Goal: Task Accomplishment & Management: Use online tool/utility

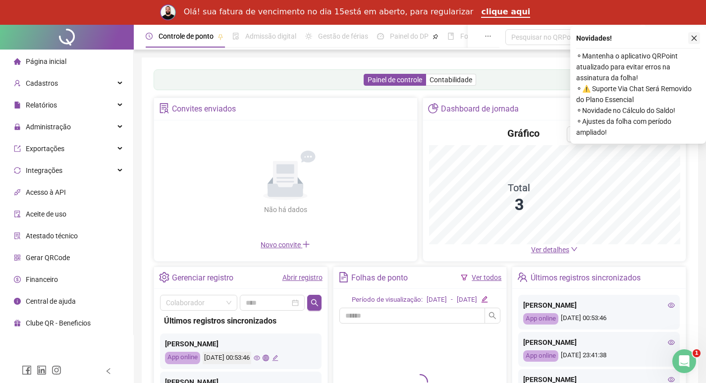
click at [693, 37] on icon "close" at bounding box center [694, 38] width 7 height 7
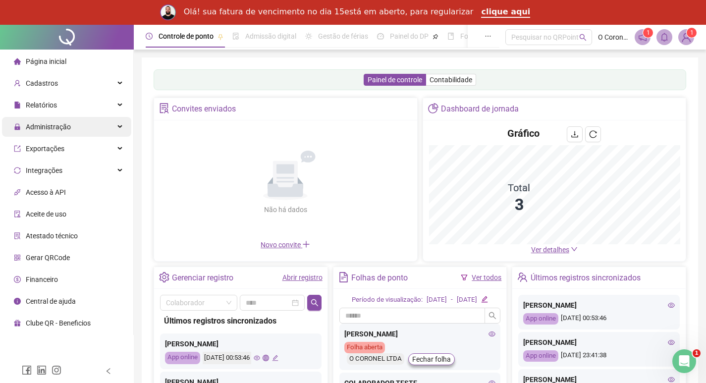
click at [56, 124] on span "Administração" at bounding box center [48, 127] width 45 height 8
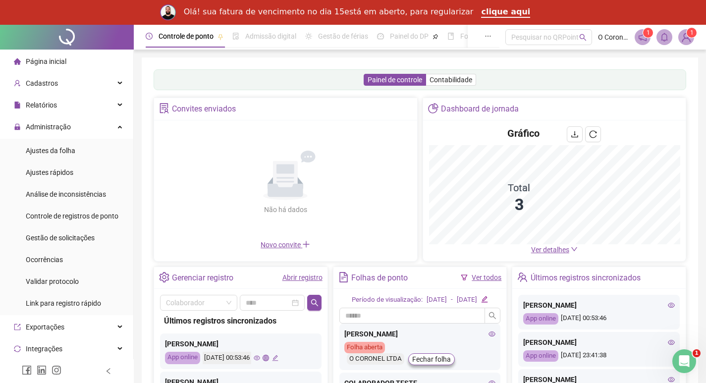
click at [75, 164] on li "Ajustes rápidos" at bounding box center [66, 173] width 129 height 20
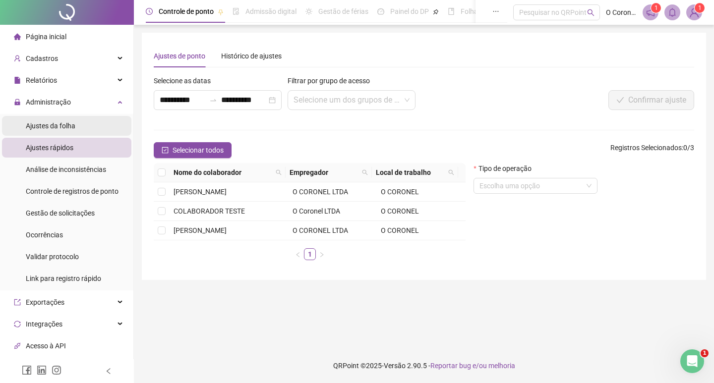
click at [72, 126] on span "Ajustes da folha" at bounding box center [51, 126] width 50 height 8
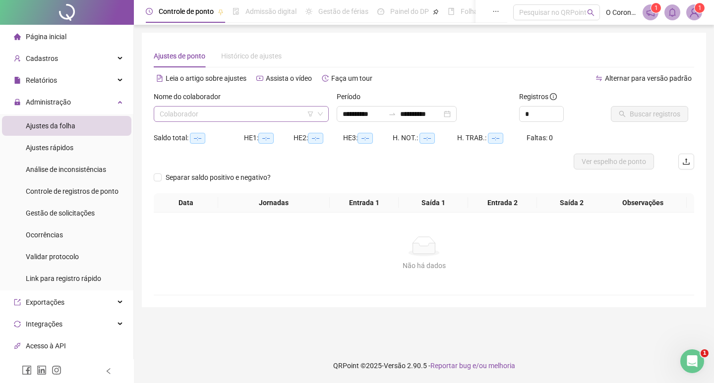
click at [237, 115] on input "search" at bounding box center [237, 114] width 154 height 15
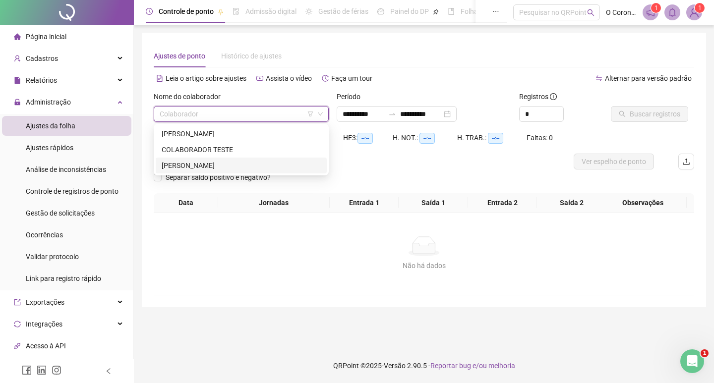
click at [237, 160] on div "[PERSON_NAME]" at bounding box center [241, 165] width 159 height 11
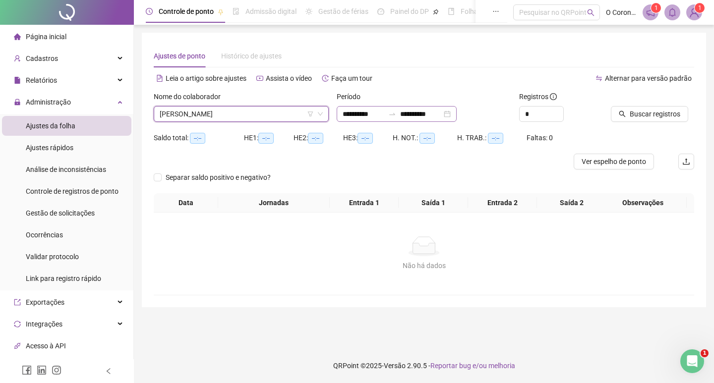
click at [456, 116] on div "**********" at bounding box center [397, 114] width 120 height 16
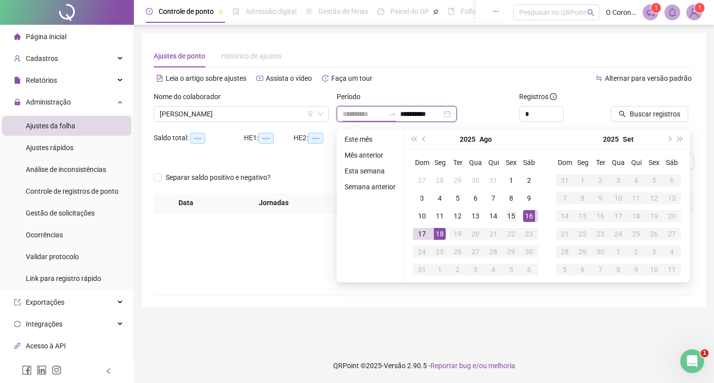
type input "**********"
click at [507, 213] on div "15" at bounding box center [511, 216] width 12 height 12
type input "**********"
click at [443, 239] on div "18" at bounding box center [440, 234] width 12 height 12
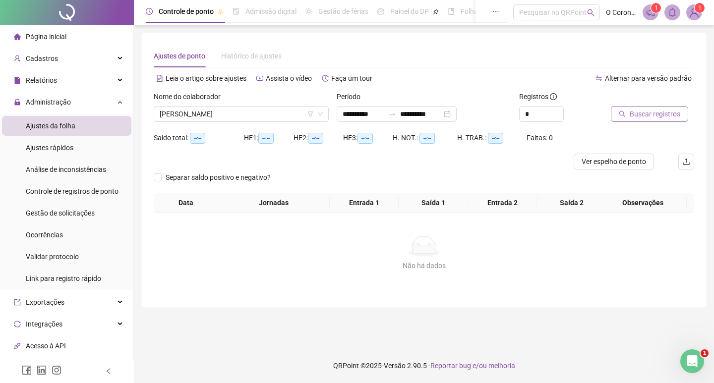
click at [633, 118] on span "Buscar registros" at bounding box center [654, 114] width 51 height 11
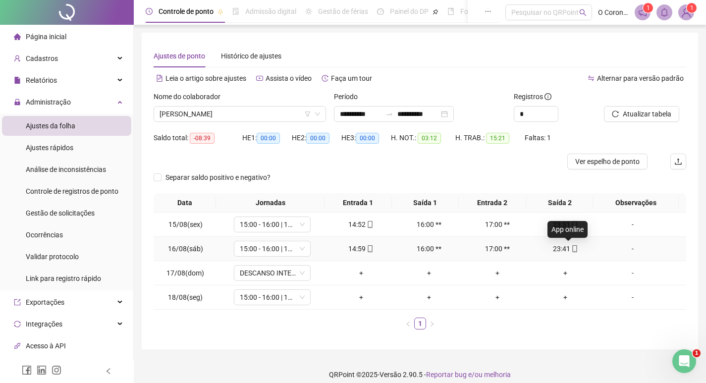
click at [572, 248] on icon "mobile" at bounding box center [574, 248] width 4 height 7
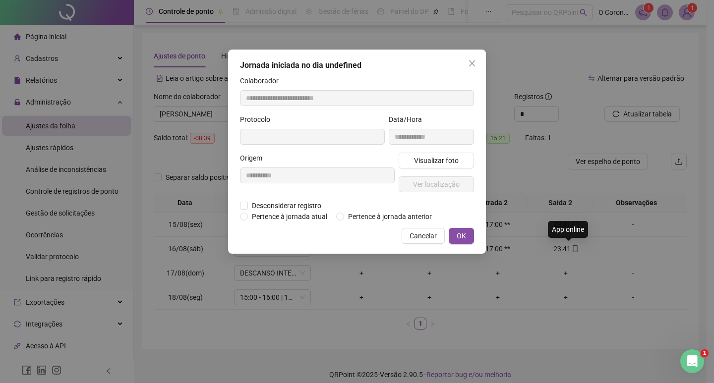
type input "**********"
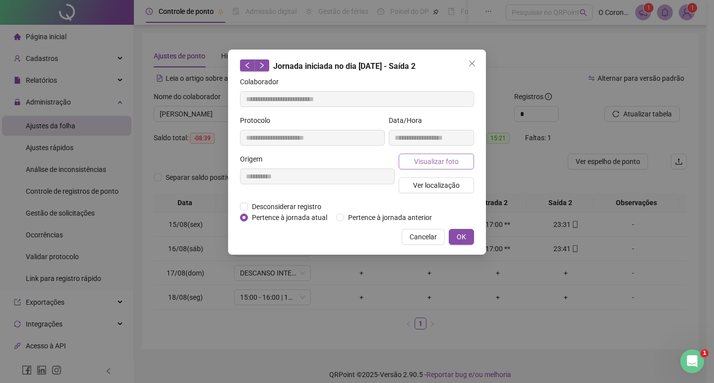
click at [472, 163] on button "Visualizar foto" at bounding box center [435, 162] width 75 height 16
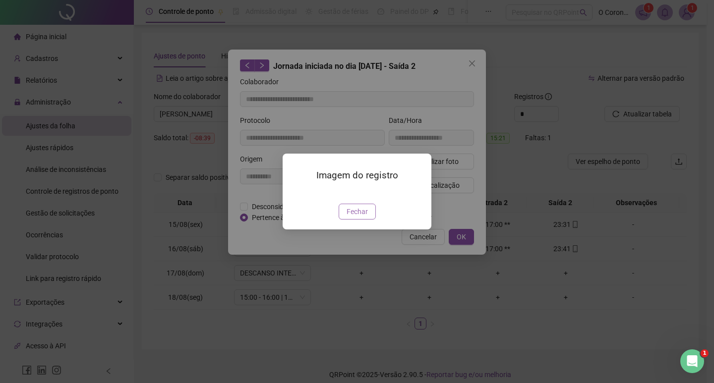
click at [354, 217] on span "Fechar" at bounding box center [356, 211] width 21 height 11
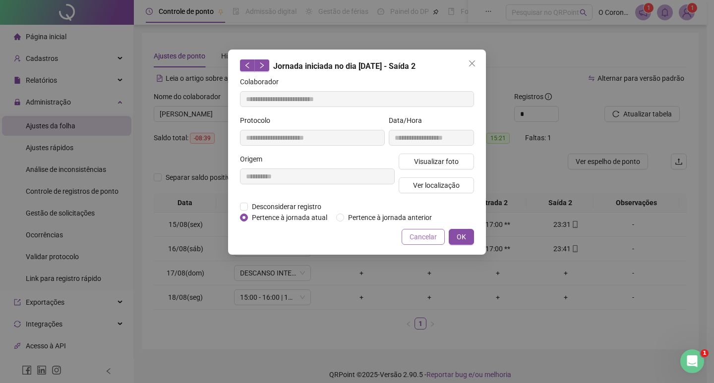
click at [419, 239] on span "Cancelar" at bounding box center [422, 236] width 27 height 11
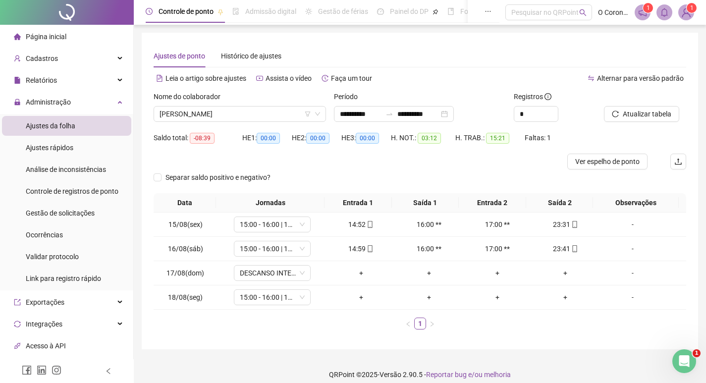
click at [530, 346] on div "**********" at bounding box center [420, 191] width 557 height 317
click at [276, 109] on span "[PERSON_NAME]" at bounding box center [240, 114] width 161 height 15
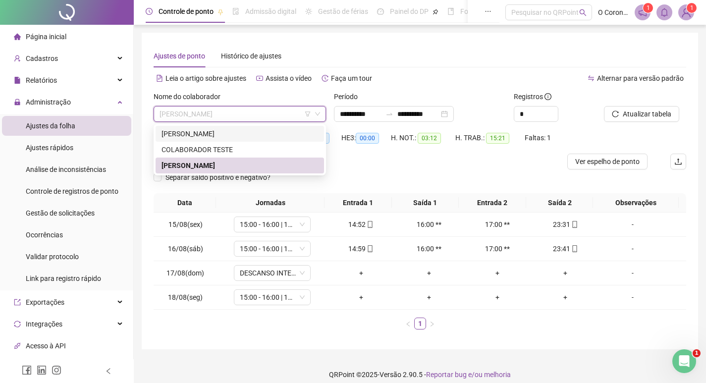
drag, startPoint x: 202, startPoint y: 134, endPoint x: 464, endPoint y: 136, distance: 262.2
click at [203, 133] on div "[PERSON_NAME]" at bounding box center [240, 133] width 157 height 11
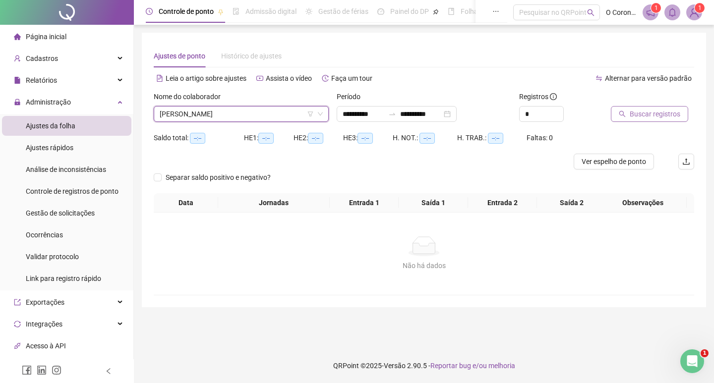
click at [650, 119] on span "Buscar registros" at bounding box center [654, 114] width 51 height 11
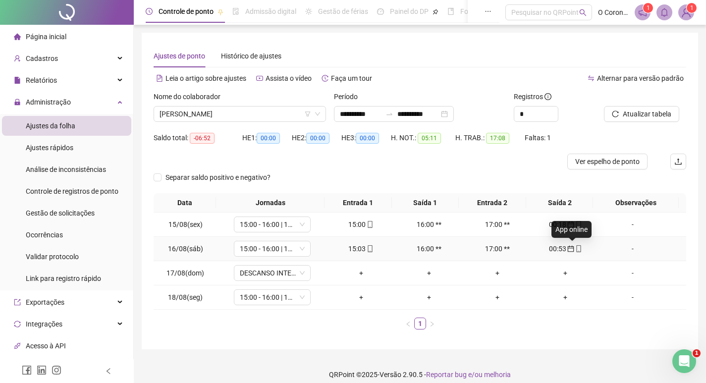
click at [575, 251] on icon "mobile" at bounding box center [578, 248] width 7 height 7
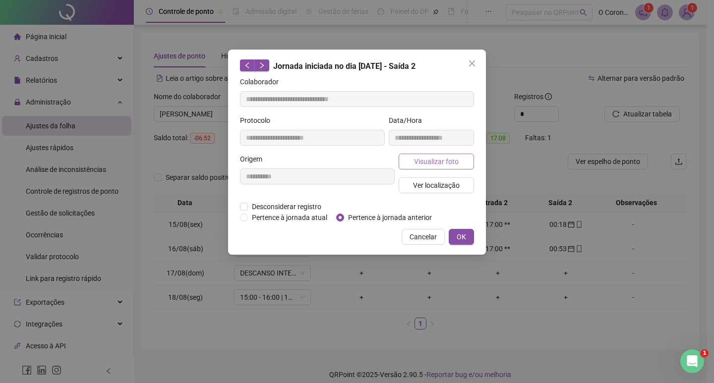
click at [437, 164] on span "Visualizar foto" at bounding box center [436, 161] width 45 height 11
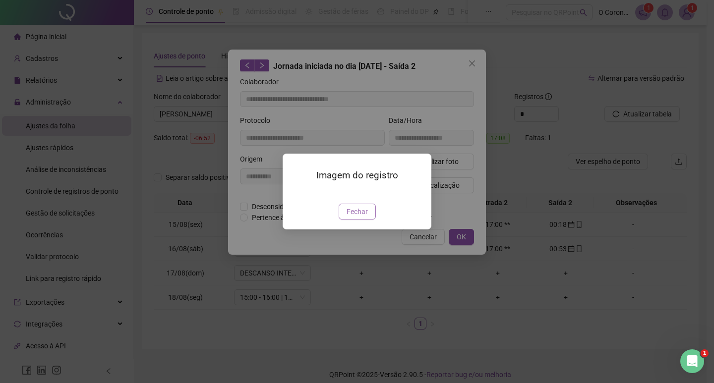
click at [349, 217] on span "Fechar" at bounding box center [356, 211] width 21 height 11
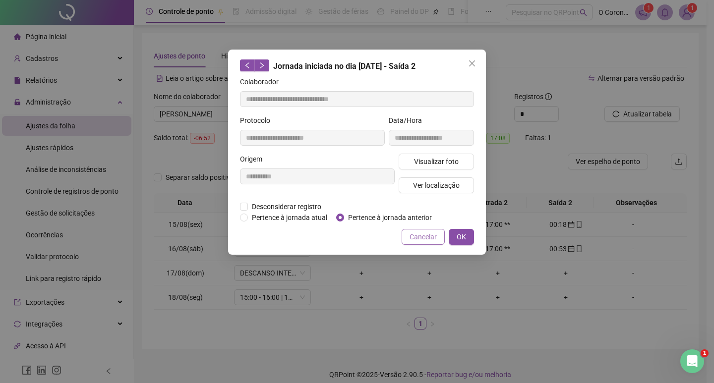
click at [420, 238] on span "Cancelar" at bounding box center [422, 236] width 27 height 11
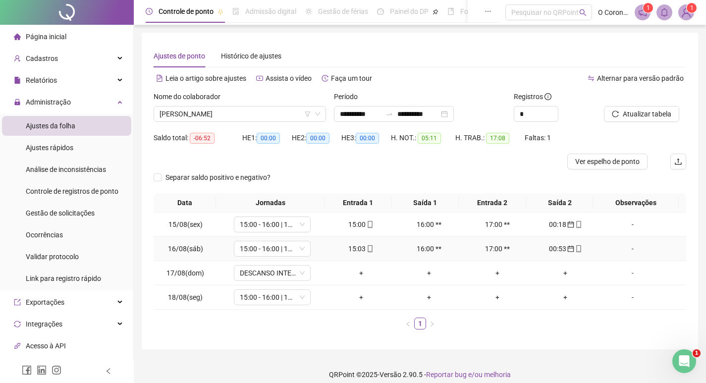
click at [368, 247] on icon "mobile" at bounding box center [370, 248] width 7 height 7
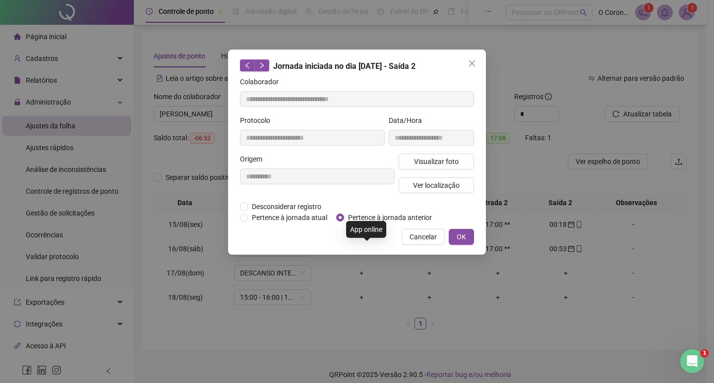
type input "**********"
click at [424, 166] on span "Visualizar foto" at bounding box center [436, 161] width 45 height 11
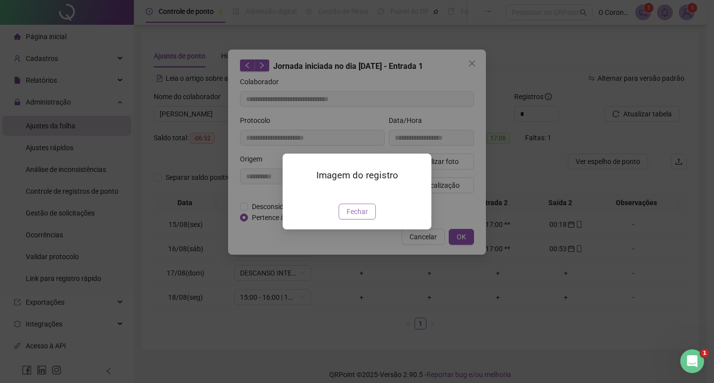
click at [350, 216] on span "Fechar" at bounding box center [356, 211] width 21 height 11
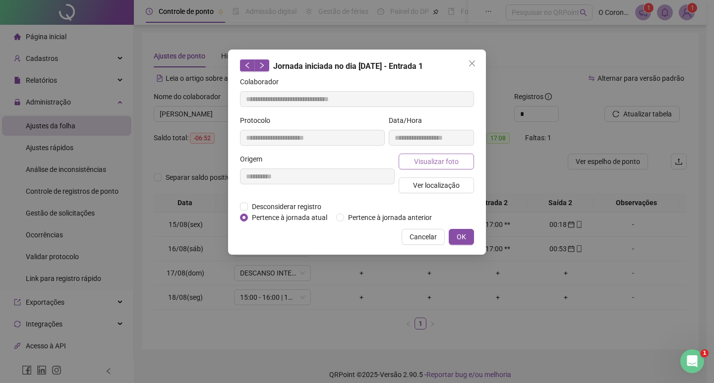
click at [433, 161] on span "Visualizar foto" at bounding box center [436, 161] width 45 height 11
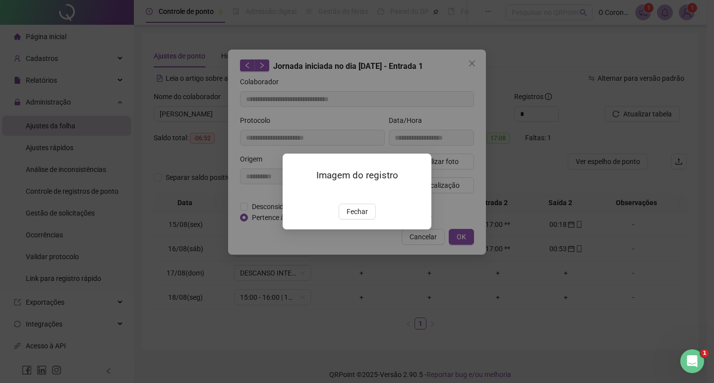
click at [294, 193] on img at bounding box center [294, 193] width 0 height 0
click at [359, 220] on button "Fechar" at bounding box center [357, 212] width 37 height 16
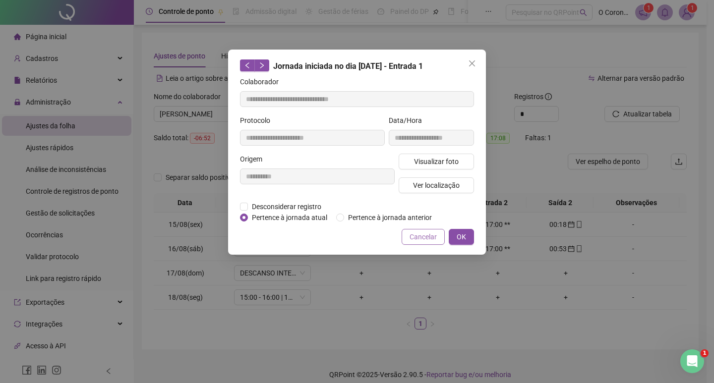
click at [418, 232] on span "Cancelar" at bounding box center [422, 236] width 27 height 11
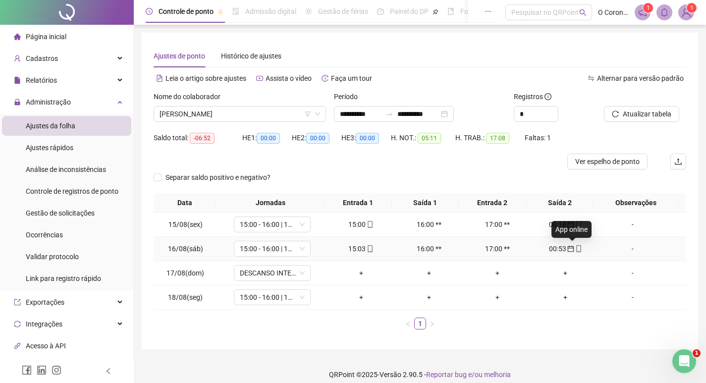
click at [575, 250] on icon "mobile" at bounding box center [578, 248] width 7 height 7
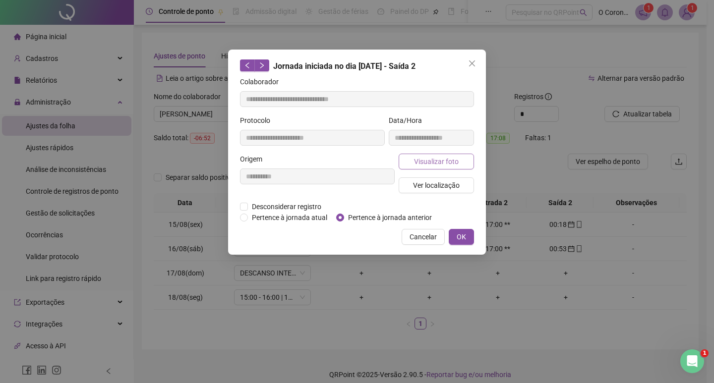
click at [418, 168] on button "Visualizar foto" at bounding box center [435, 162] width 75 height 16
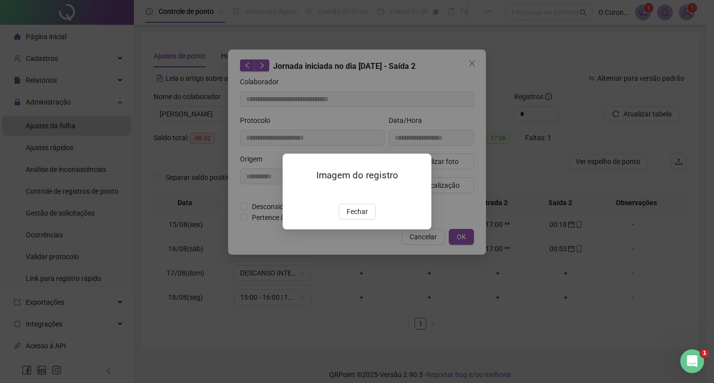
click at [294, 193] on img at bounding box center [294, 193] width 0 height 0
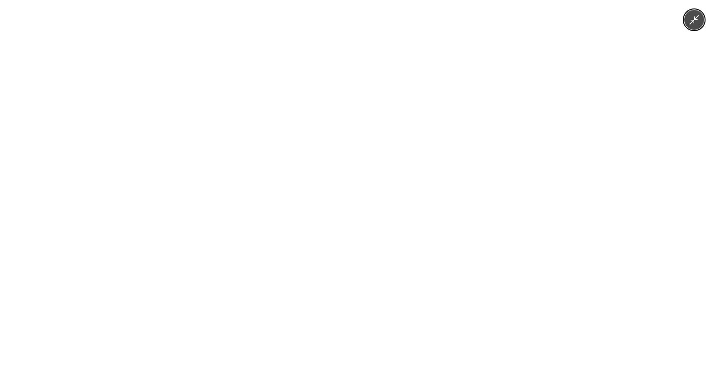
click at [557, 166] on div at bounding box center [357, 191] width 714 height 383
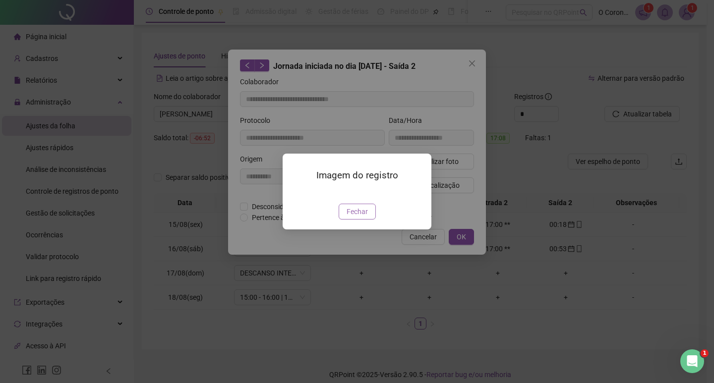
click at [364, 217] on span "Fechar" at bounding box center [356, 211] width 21 height 11
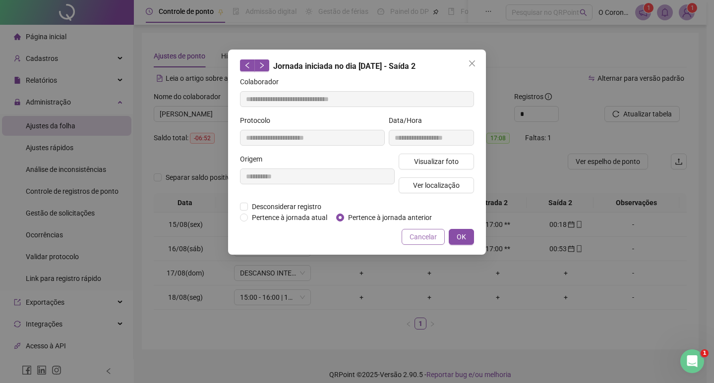
click at [426, 234] on span "Cancelar" at bounding box center [422, 236] width 27 height 11
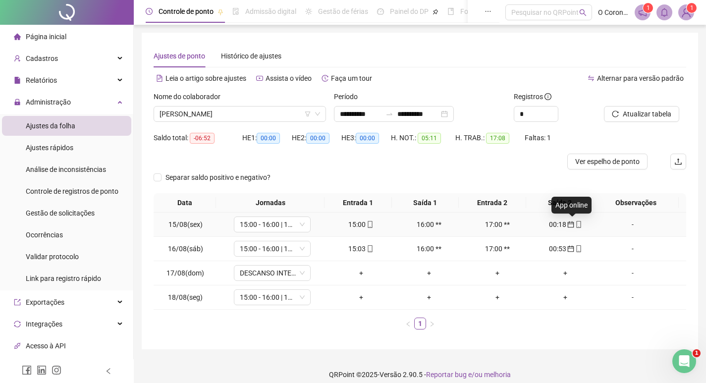
click at [576, 225] on icon "mobile" at bounding box center [578, 224] width 4 height 7
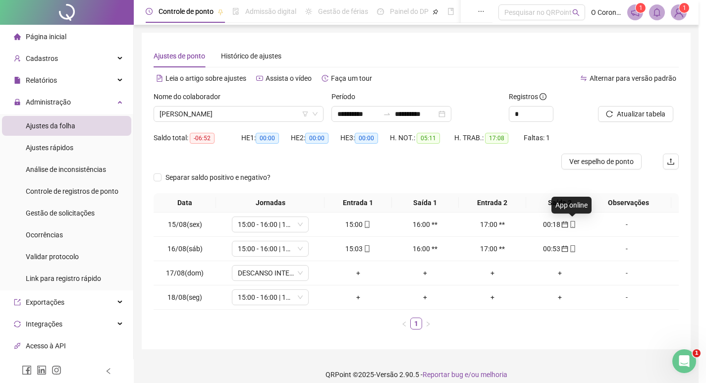
type input "**********"
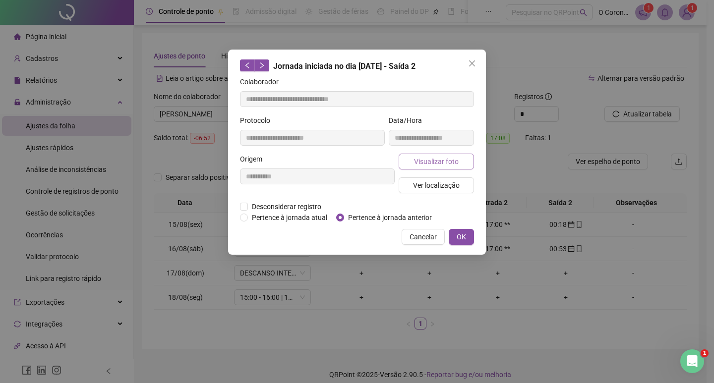
click at [443, 164] on span "Visualizar foto" at bounding box center [436, 161] width 45 height 11
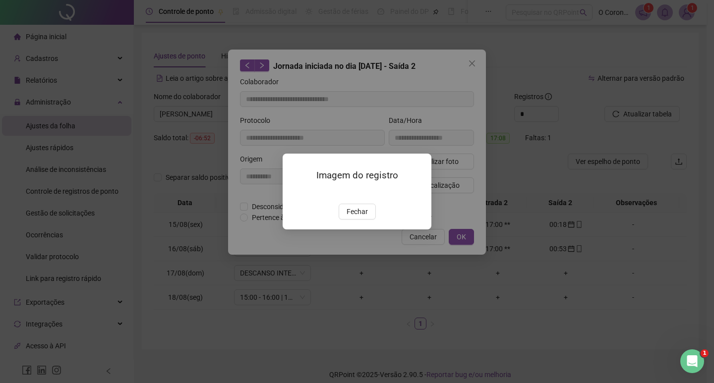
click at [294, 193] on img at bounding box center [294, 193] width 0 height 0
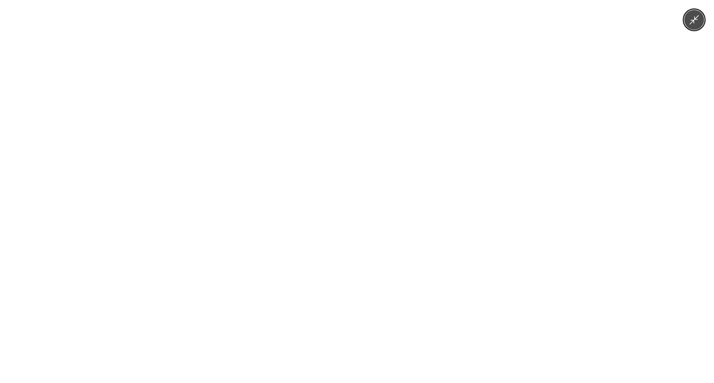
click at [700, 22] on button "Minimize image" at bounding box center [694, 20] width 20 height 20
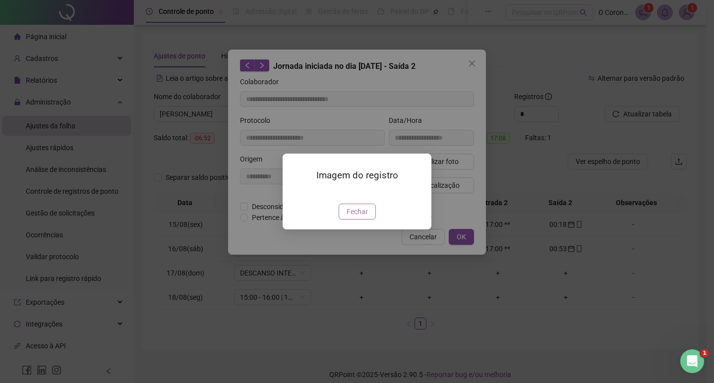
click at [349, 217] on span "Fechar" at bounding box center [356, 211] width 21 height 11
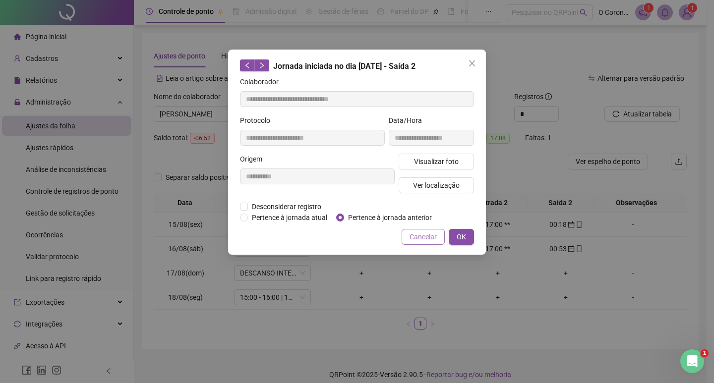
click at [426, 240] on span "Cancelar" at bounding box center [422, 236] width 27 height 11
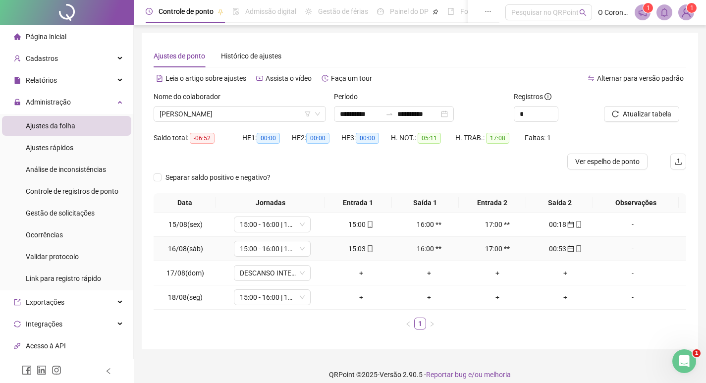
click at [573, 253] on div "00:53" at bounding box center [566, 248] width 60 height 11
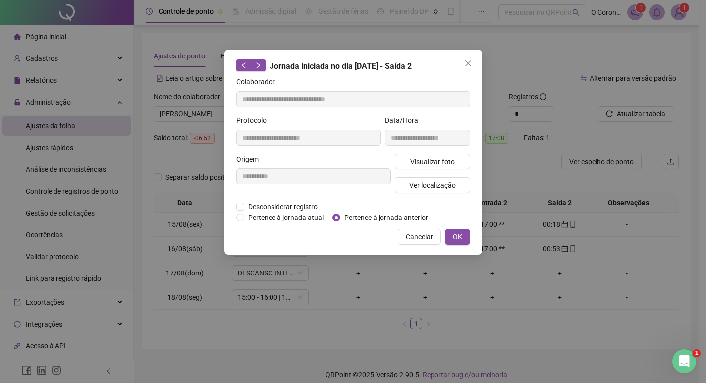
type input "**********"
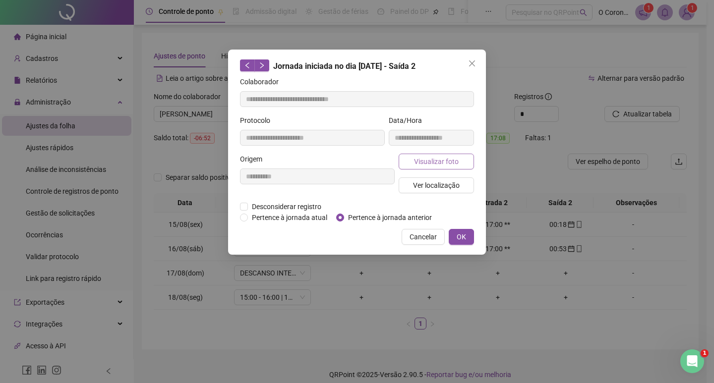
click at [443, 164] on span "Visualizar foto" at bounding box center [436, 161] width 45 height 11
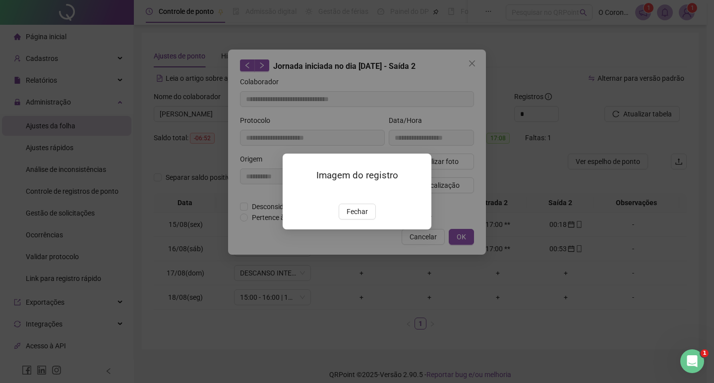
click at [294, 193] on img at bounding box center [294, 193] width 0 height 0
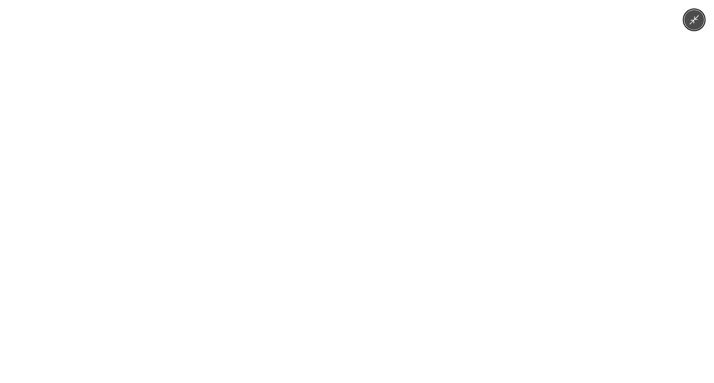
click at [601, 176] on div at bounding box center [357, 191] width 714 height 383
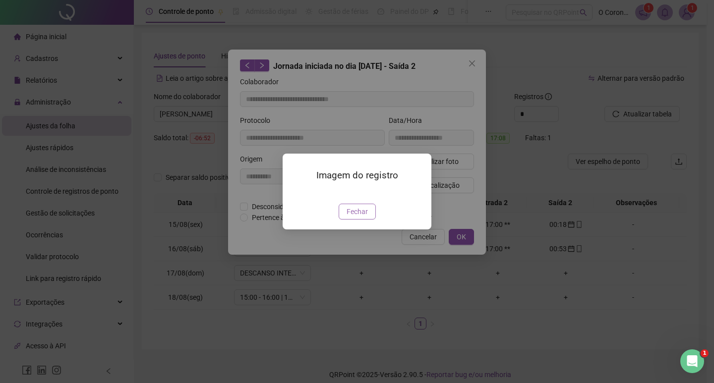
click at [364, 217] on span "Fechar" at bounding box center [356, 211] width 21 height 11
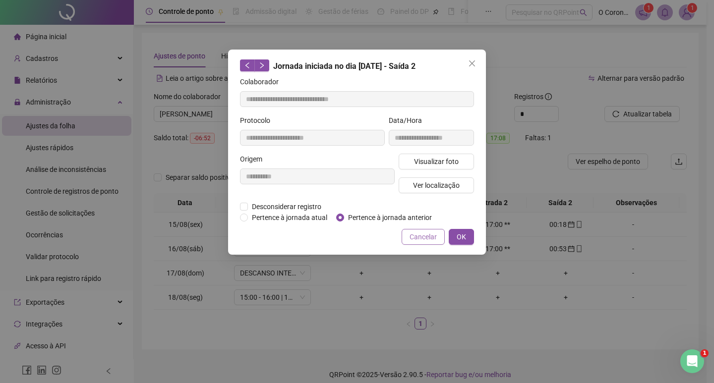
click at [419, 238] on span "Cancelar" at bounding box center [422, 236] width 27 height 11
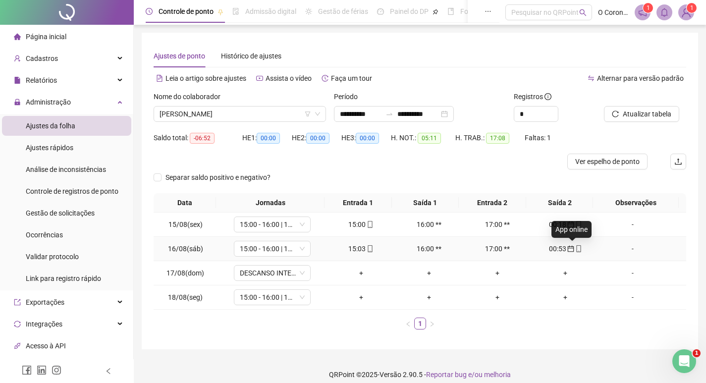
click at [575, 249] on icon "mobile" at bounding box center [578, 248] width 7 height 7
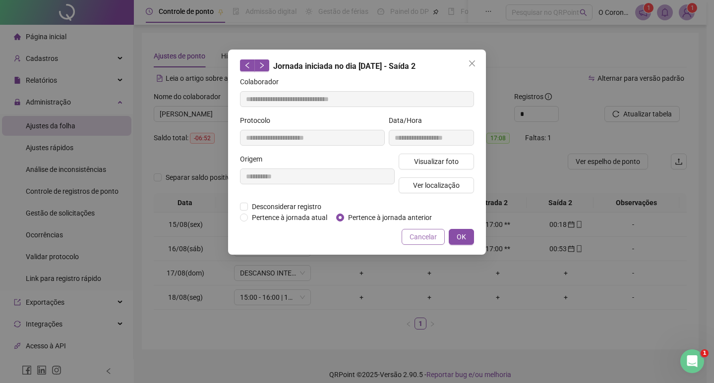
click at [428, 239] on span "Cancelar" at bounding box center [422, 236] width 27 height 11
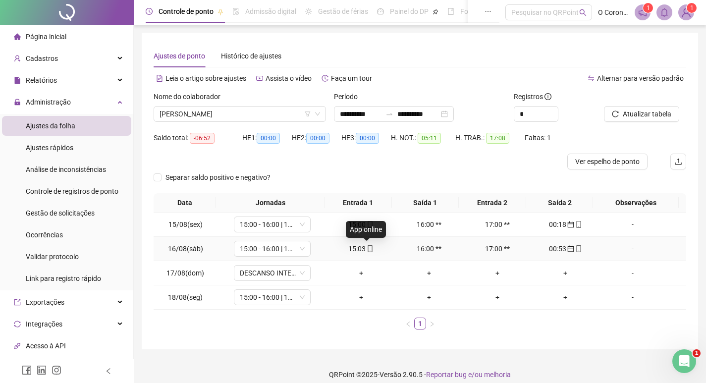
click at [367, 251] on icon "mobile" at bounding box center [370, 248] width 7 height 7
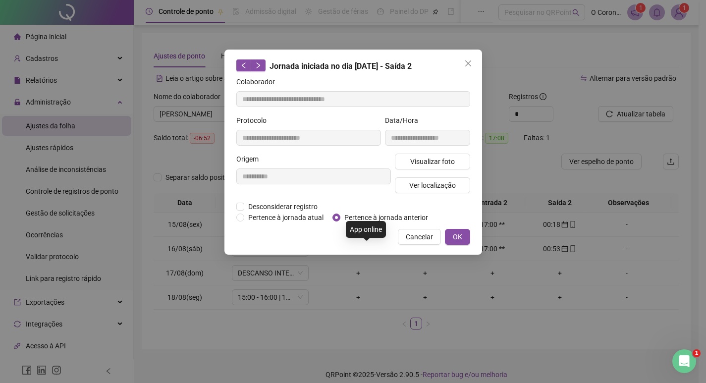
type input "**********"
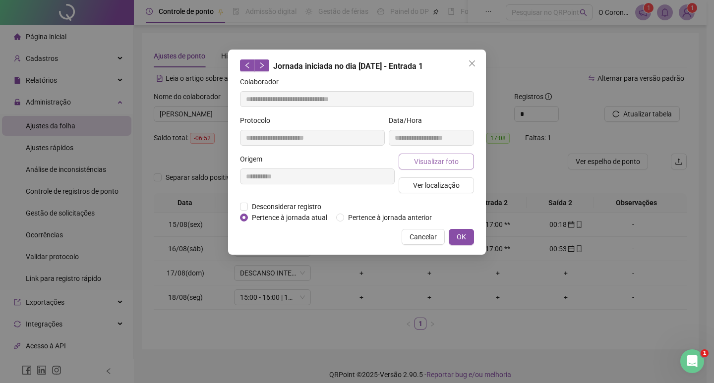
click at [418, 165] on span "Visualizar foto" at bounding box center [436, 161] width 45 height 11
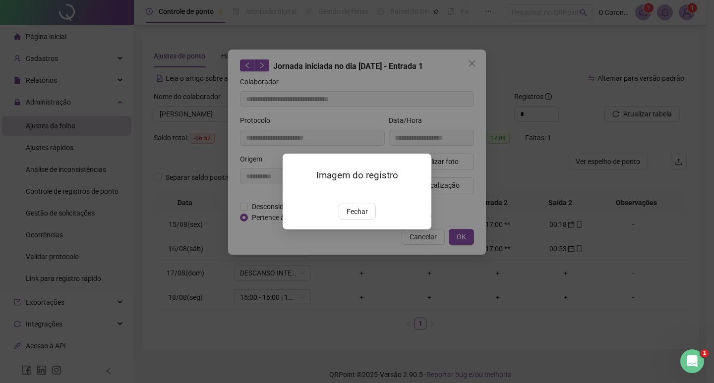
click at [294, 193] on img at bounding box center [294, 193] width 0 height 0
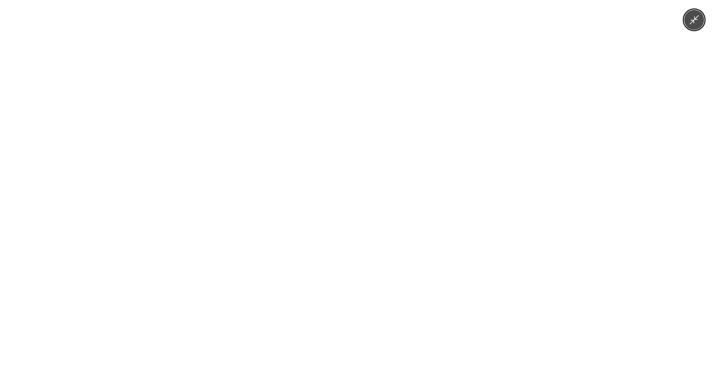
click at [328, 230] on img at bounding box center [356, 191] width 287 height 383
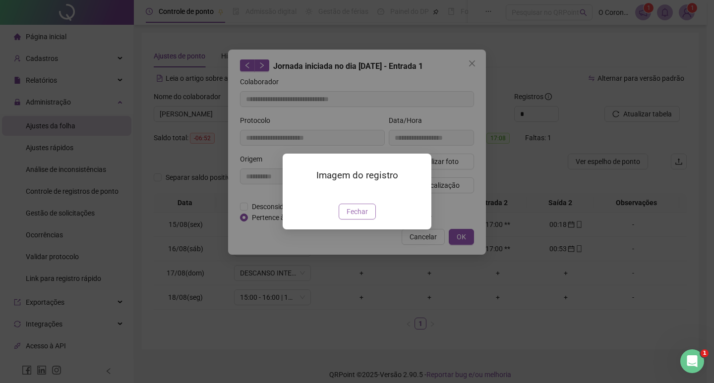
click at [359, 217] on span "Fechar" at bounding box center [356, 211] width 21 height 11
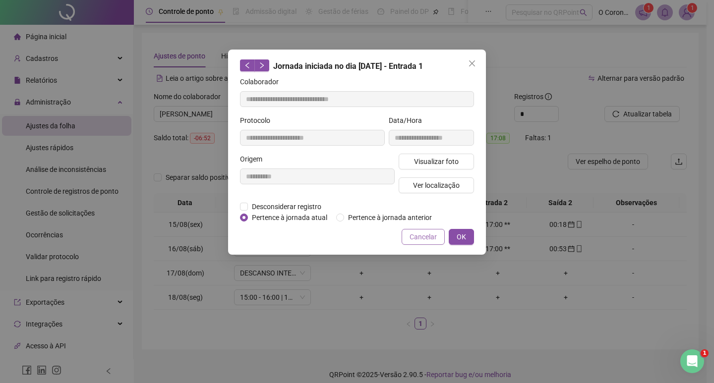
click at [409, 242] on button "Cancelar" at bounding box center [422, 237] width 43 height 16
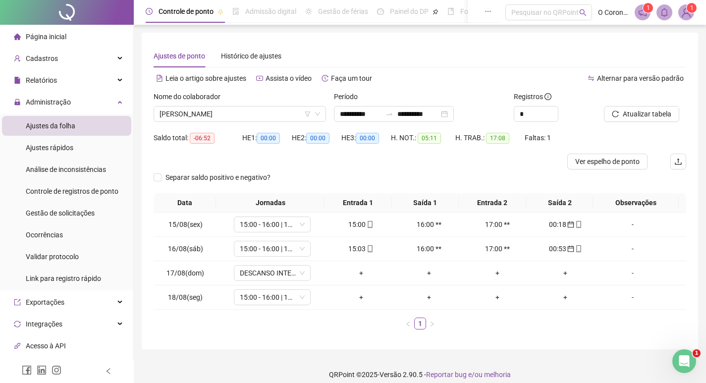
click at [274, 101] on div "Nome do colaborador" at bounding box center [240, 98] width 172 height 15
click at [285, 113] on span "[PERSON_NAME]" at bounding box center [240, 114] width 161 height 15
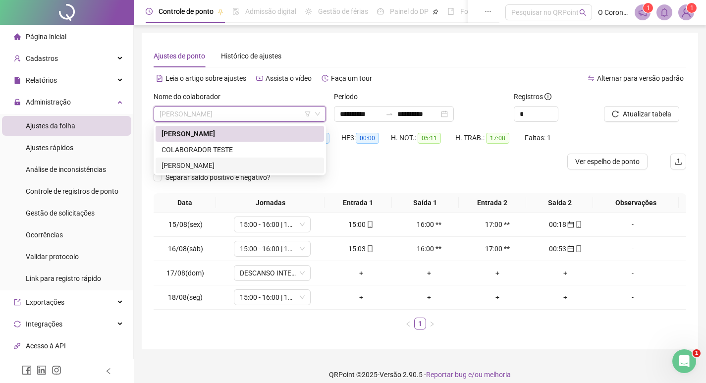
click at [357, 174] on div "Separar saldo positivo e negativo?" at bounding box center [420, 182] width 533 height 24
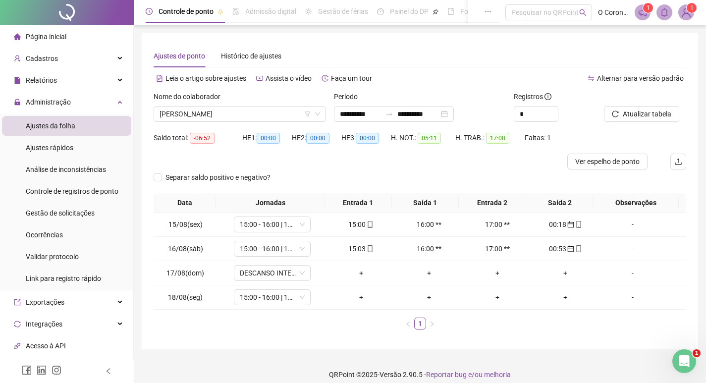
click at [419, 173] on div "Separar saldo positivo e negativo?" at bounding box center [420, 182] width 533 height 24
